Goal: Task Accomplishment & Management: Use online tool/utility

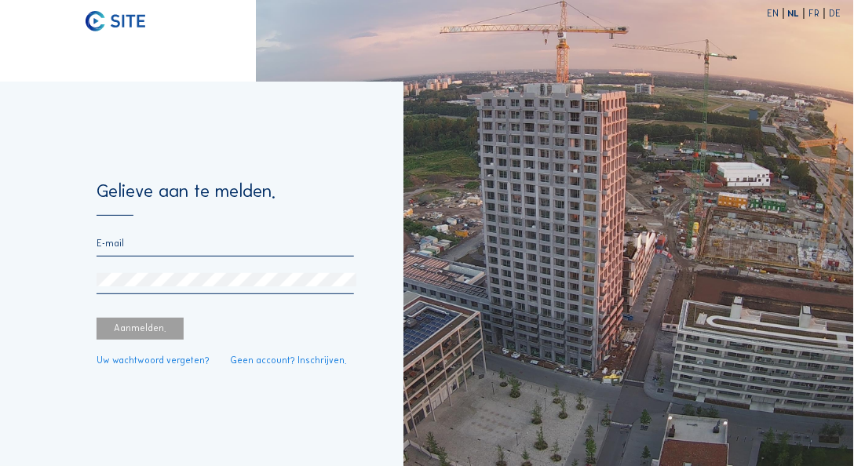
type input "[EMAIL_ADDRESS][DOMAIN_NAME]"
click at [147, 338] on div "Aanmelden." at bounding box center [140, 329] width 87 height 22
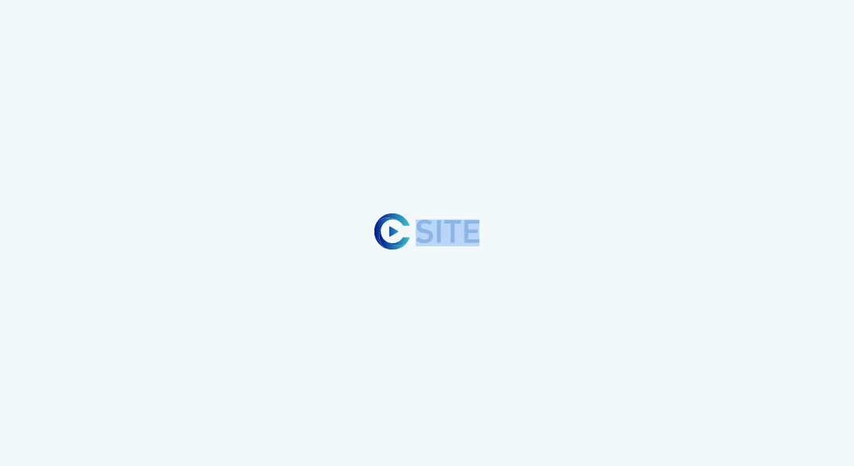
click at [610, 230] on div at bounding box center [427, 233] width 854 height 466
click at [605, 232] on div at bounding box center [427, 233] width 854 height 466
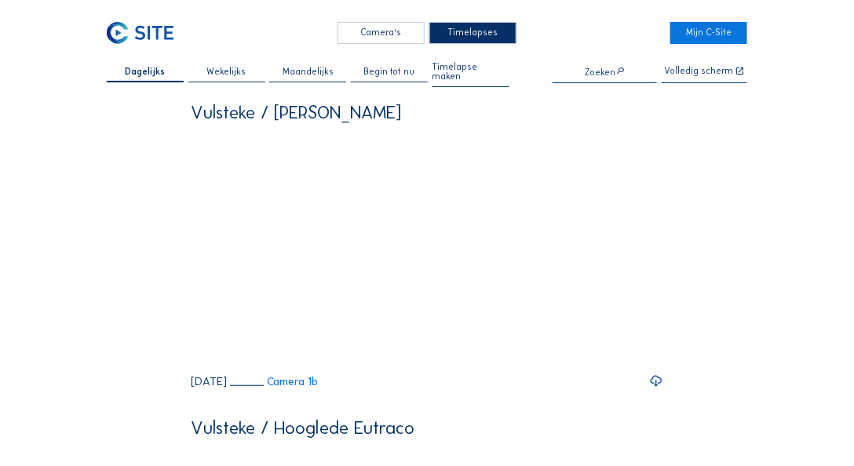
drag, startPoint x: 309, startPoint y: 105, endPoint x: 494, endPoint y: 104, distance: 185.3
click at [496, 104] on div "Vulsteke / [PERSON_NAME]" at bounding box center [427, 113] width 473 height 18
click at [481, 104] on div "Vulsteke / [PERSON_NAME]" at bounding box center [427, 113] width 473 height 18
drag, startPoint x: 350, startPoint y: 101, endPoint x: 386, endPoint y: 102, distance: 36.2
click at [386, 104] on div "Vulsteke / [PERSON_NAME]" at bounding box center [427, 113] width 473 height 18
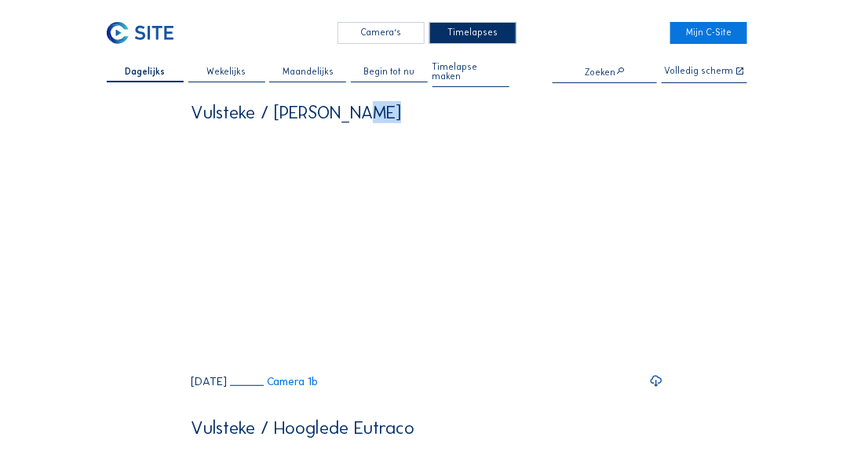
click at [386, 104] on div "Vulsteke / [PERSON_NAME]" at bounding box center [427, 113] width 473 height 18
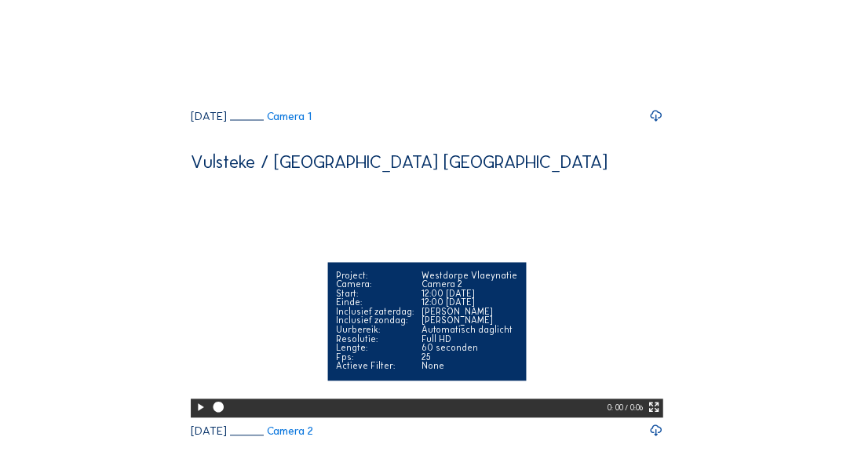
scroll to position [642, 0]
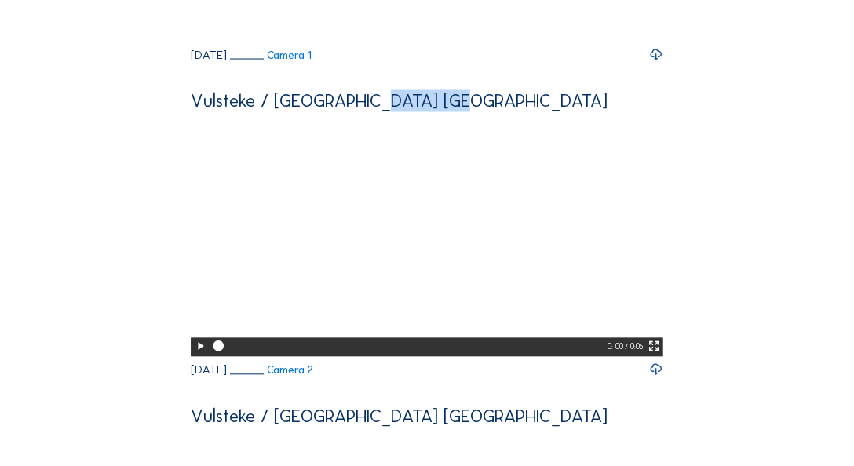
drag, startPoint x: 375, startPoint y: 156, endPoint x: 532, endPoint y: 156, distance: 156.3
click at [532, 111] on div "Vulsteke / [GEOGRAPHIC_DATA] [GEOGRAPHIC_DATA]" at bounding box center [427, 102] width 473 height 18
click at [479, 111] on div "Vulsteke / [GEOGRAPHIC_DATA] [GEOGRAPHIC_DATA]" at bounding box center [427, 102] width 473 height 18
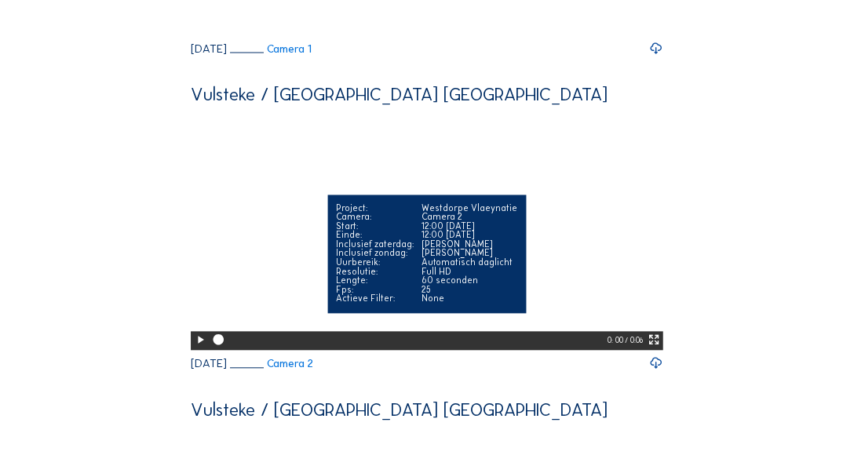
scroll to position [673, 0]
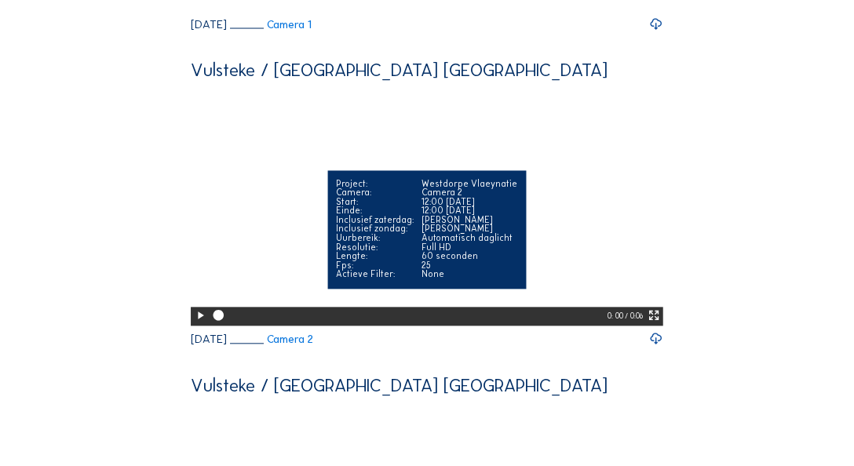
click at [194, 324] on icon at bounding box center [200, 316] width 13 height 15
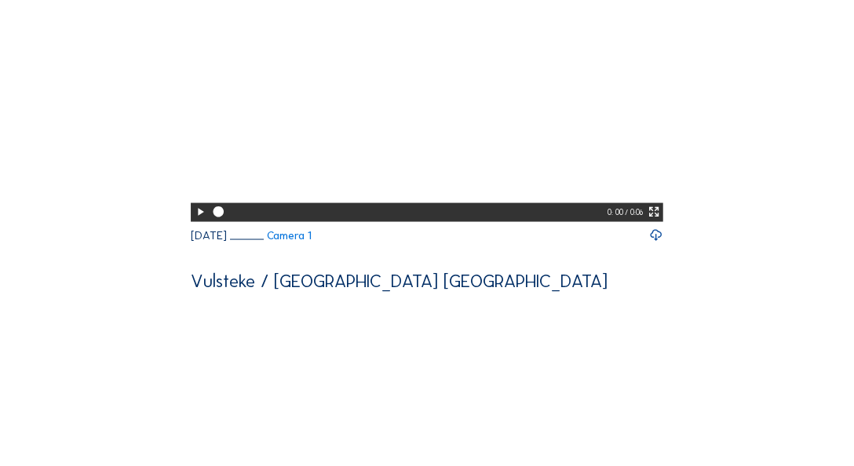
scroll to position [419, 0]
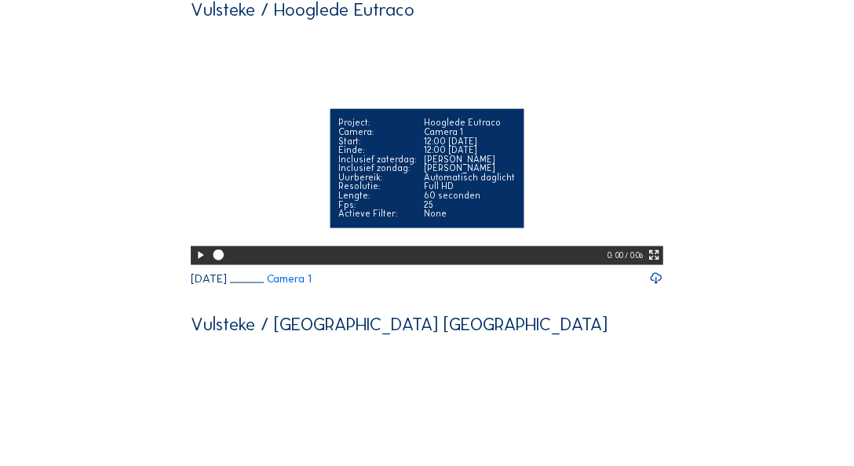
click at [198, 263] on icon at bounding box center [200, 255] width 13 height 15
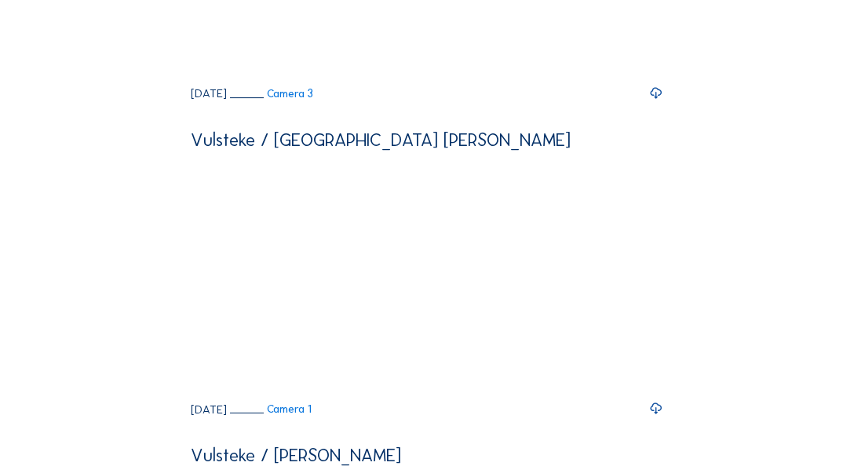
scroll to position [1242, 0]
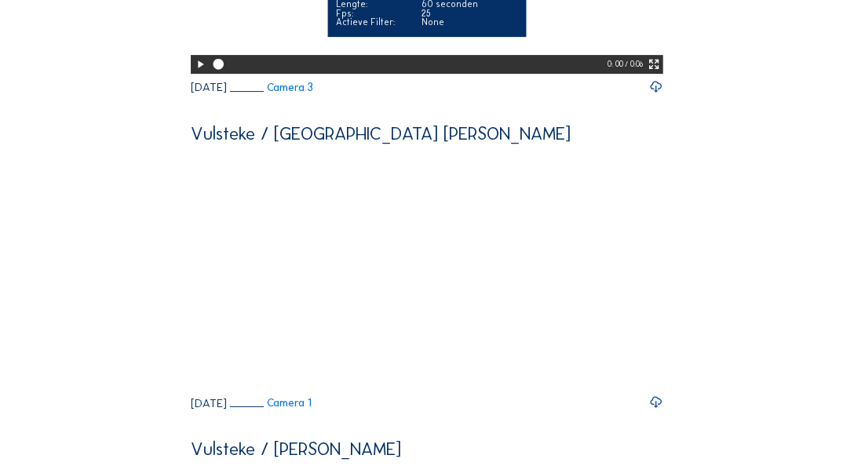
click at [196, 72] on icon at bounding box center [200, 64] width 13 height 15
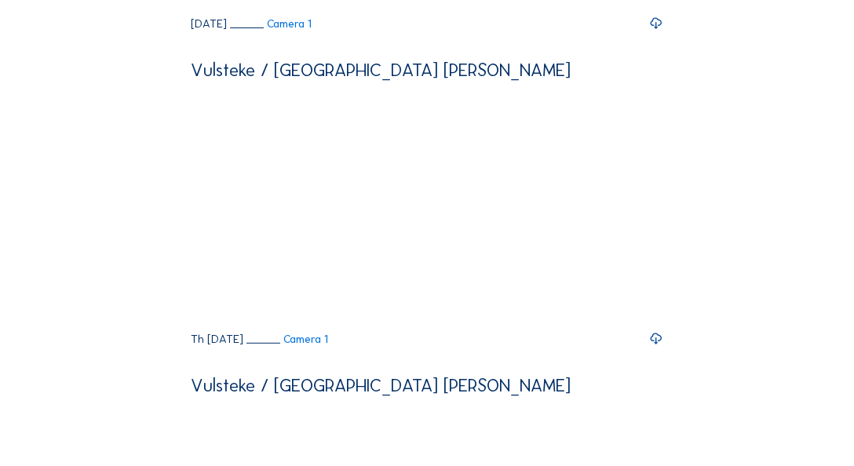
scroll to position [0, 0]
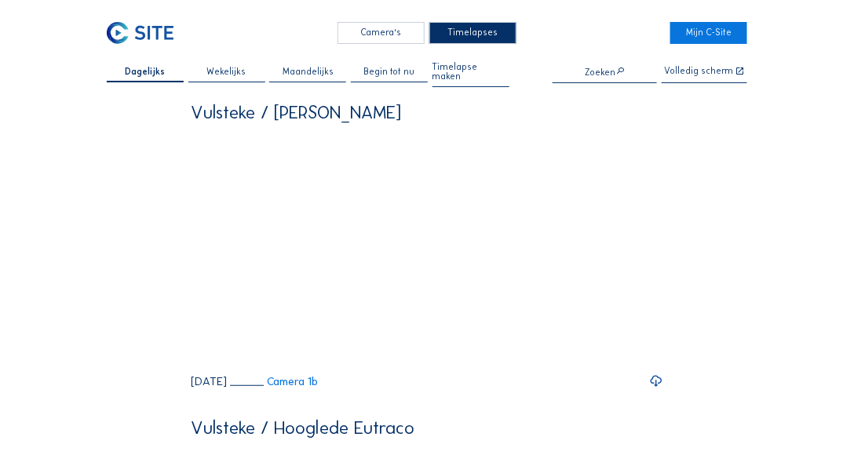
click at [631, 73] on input "text" at bounding box center [605, 72] width 104 height 11
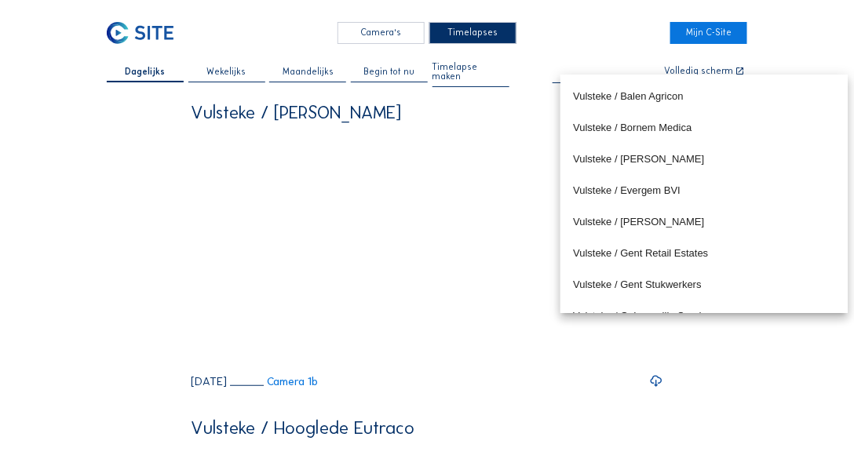
click at [631, 73] on input "text" at bounding box center [605, 72] width 104 height 11
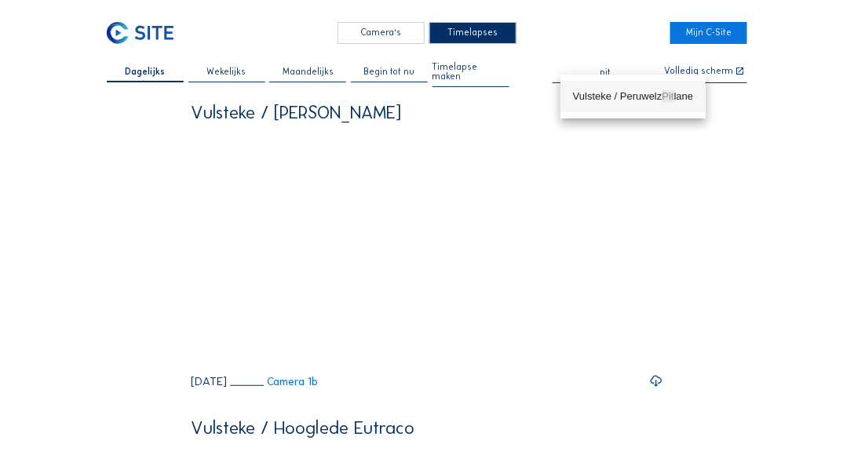
click at [629, 92] on div "Vulsteke / [GEOGRAPHIC_DATA]" at bounding box center [633, 96] width 120 height 13
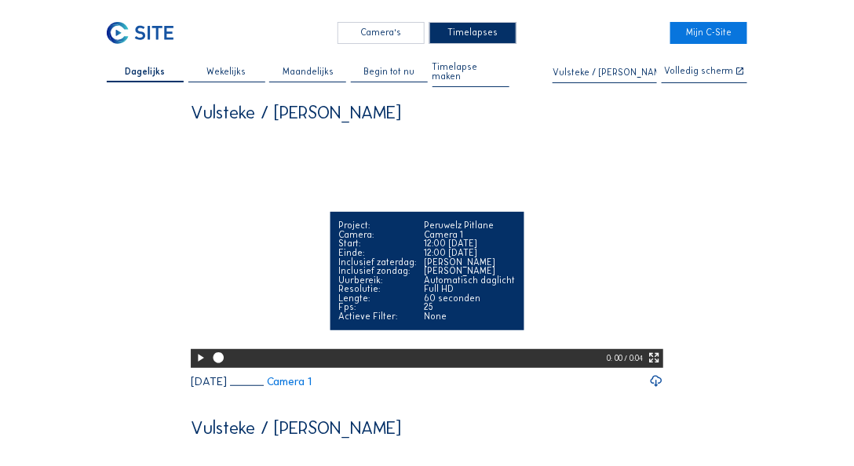
type input "Vulsteke / [PERSON_NAME]"
click at [194, 366] on icon at bounding box center [200, 358] width 13 height 15
